Goal: Find specific page/section: Find specific page/section

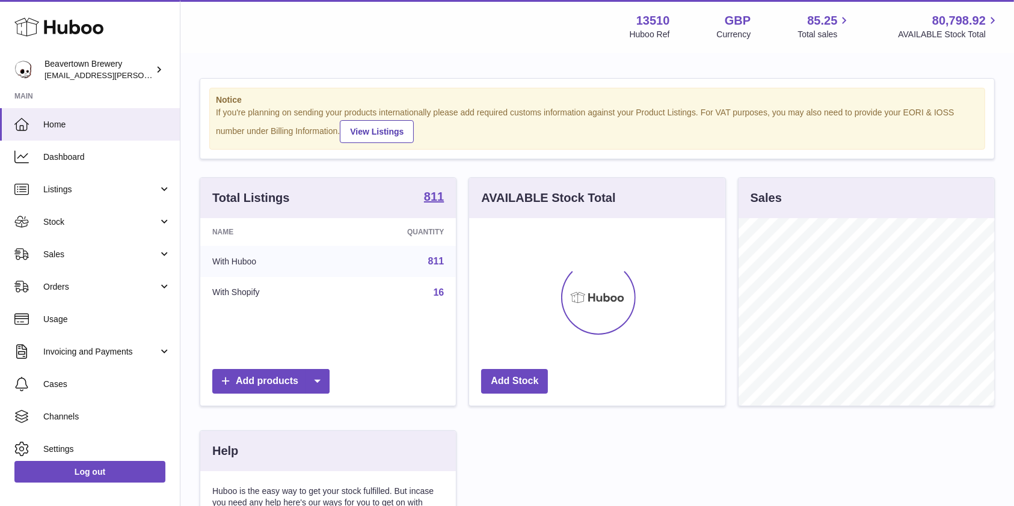
scroll to position [188, 256]
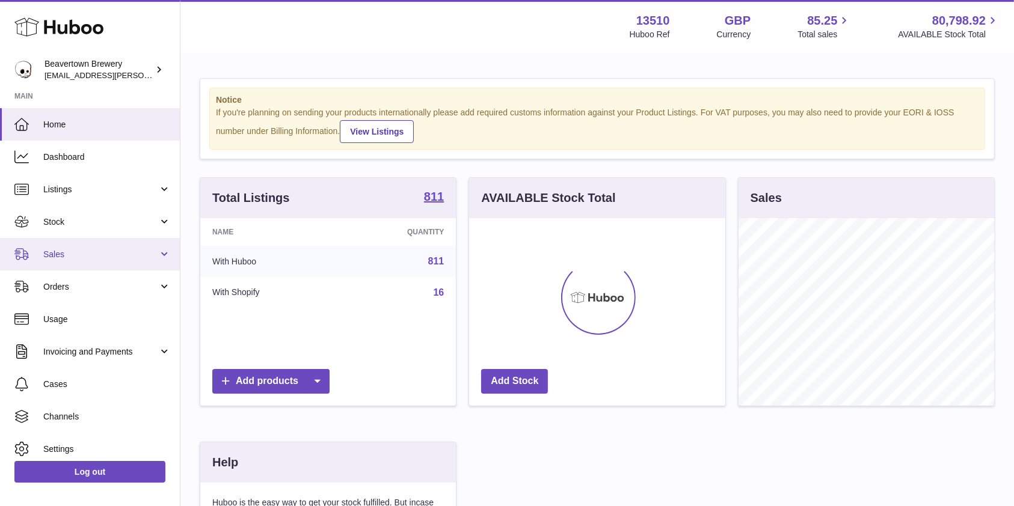
click at [89, 261] on link "Sales" at bounding box center [90, 254] width 180 height 32
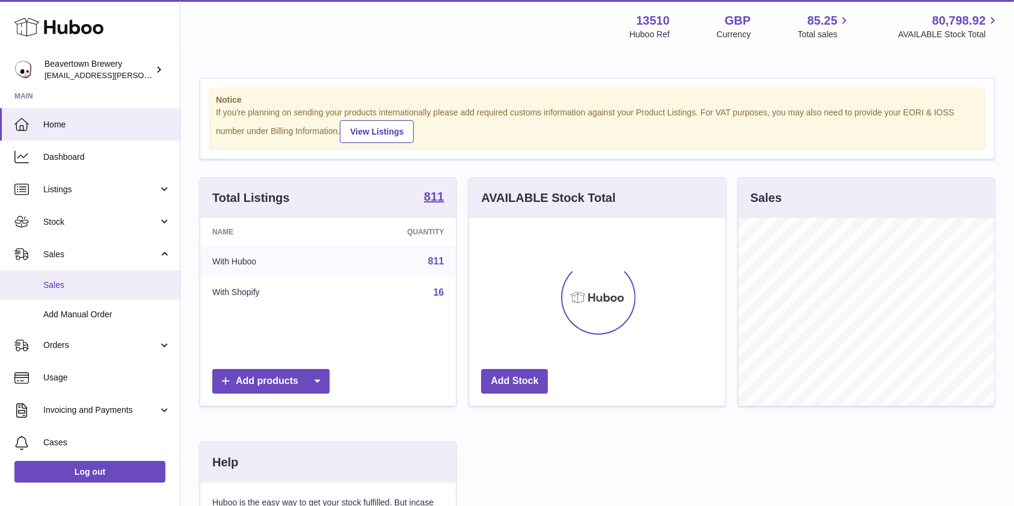
click at [70, 281] on span "Sales" at bounding box center [106, 285] width 127 height 11
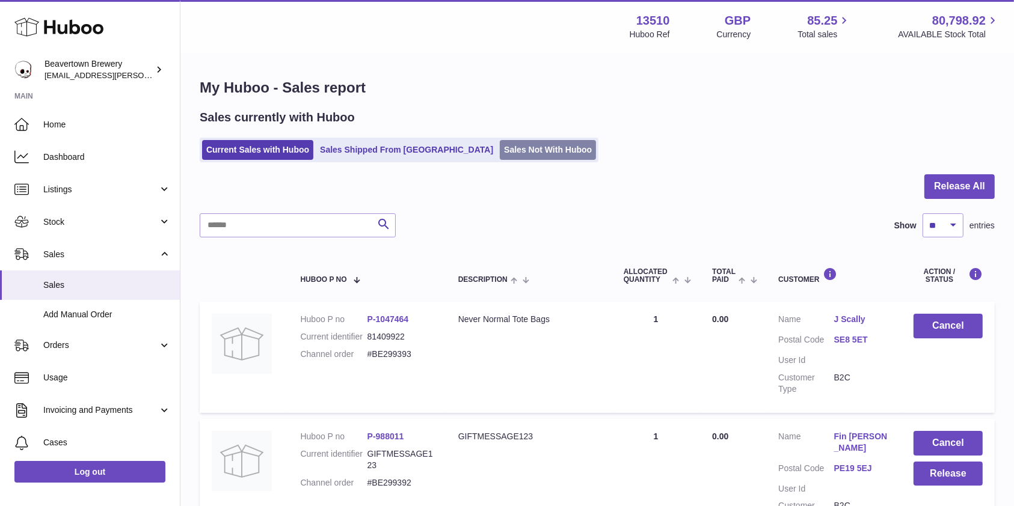
click at [500, 150] on link "Sales Not With Huboo" at bounding box center [548, 150] width 96 height 20
